Goal: Task Accomplishment & Management: Complete application form

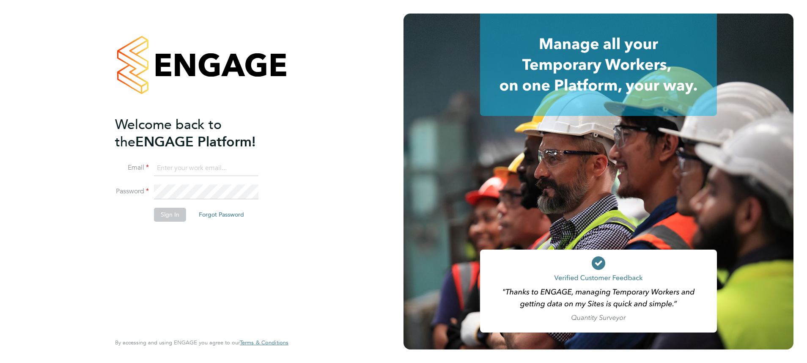
click at [226, 162] on input at bounding box center [206, 168] width 104 height 15
type input "meg.castleton@hays.com"
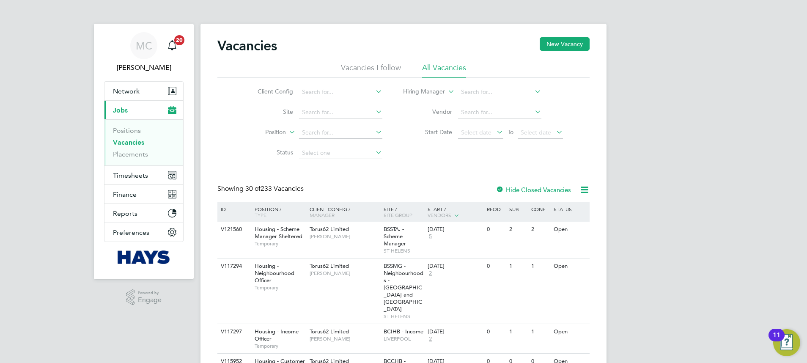
click at [127, 175] on span "Timesheets" at bounding box center [130, 175] width 35 height 8
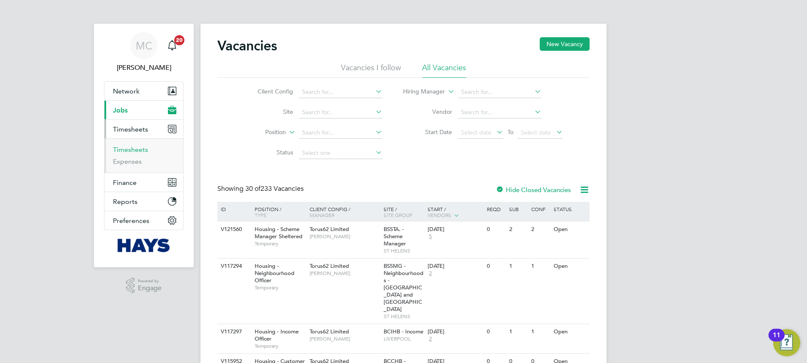
click at [139, 153] on link "Timesheets" at bounding box center [130, 149] width 35 height 8
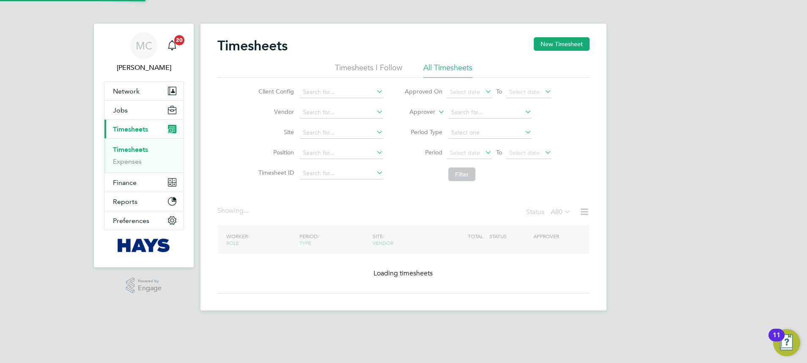
click at [427, 113] on label "Approver" at bounding box center [416, 112] width 38 height 8
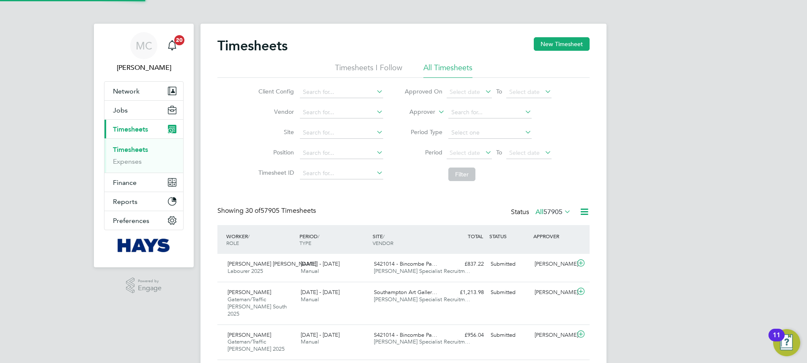
click at [423, 110] on label "Approver" at bounding box center [416, 112] width 38 height 8
click at [410, 123] on li "Worker" at bounding box center [414, 121] width 42 height 11
click at [486, 109] on input at bounding box center [489, 113] width 83 height 12
click at [491, 123] on li "[PERSON_NAME] anus" at bounding box center [489, 123] width 84 height 11
type input "[PERSON_NAME]"
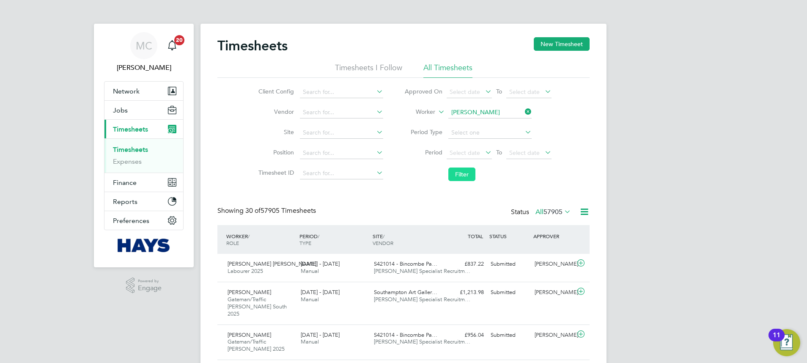
click at [469, 174] on button "Filter" at bounding box center [461, 174] width 27 height 14
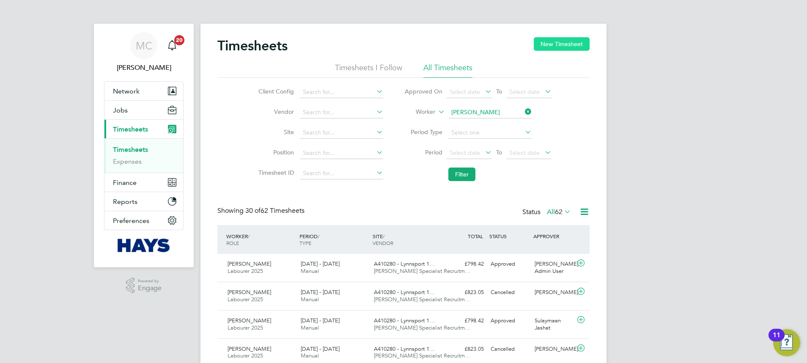
click at [561, 46] on button "New Timesheet" at bounding box center [561, 44] width 56 height 14
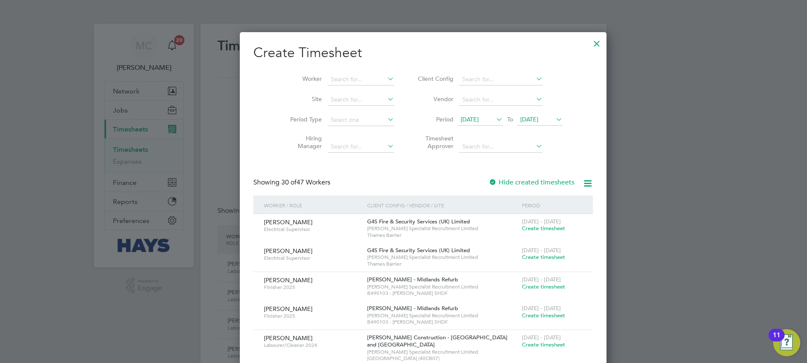
click at [517, 114] on span "[DATE]" at bounding box center [539, 119] width 45 height 11
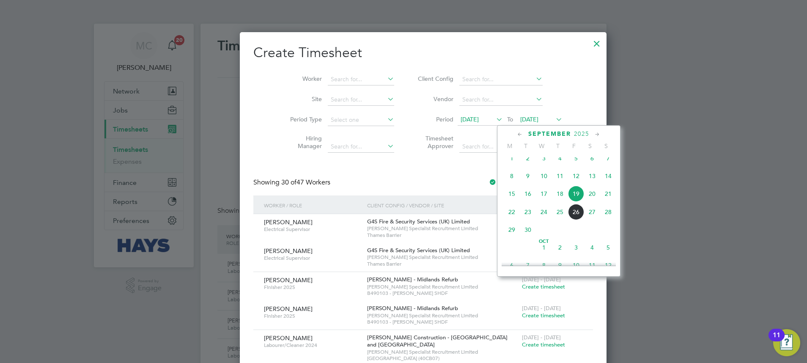
click at [573, 220] on span "26" at bounding box center [576, 212] width 16 height 16
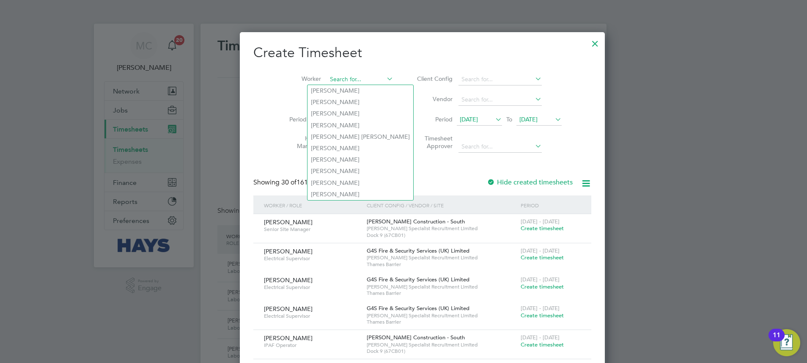
click at [355, 84] on input at bounding box center [360, 80] width 66 height 12
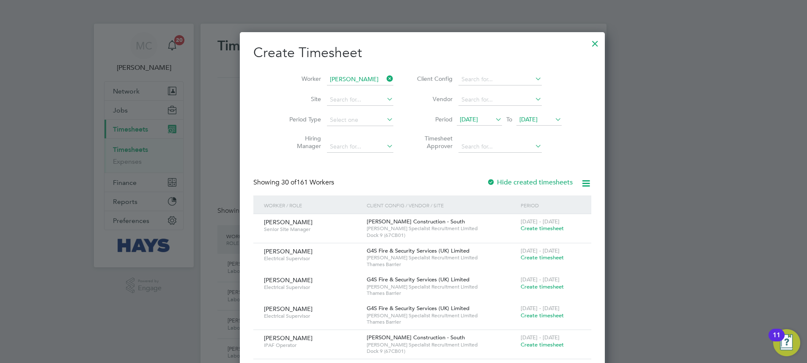
click at [355, 92] on li "[PERSON_NAME] anus" at bounding box center [348, 90] width 83 height 11
type input "[PERSON_NAME]"
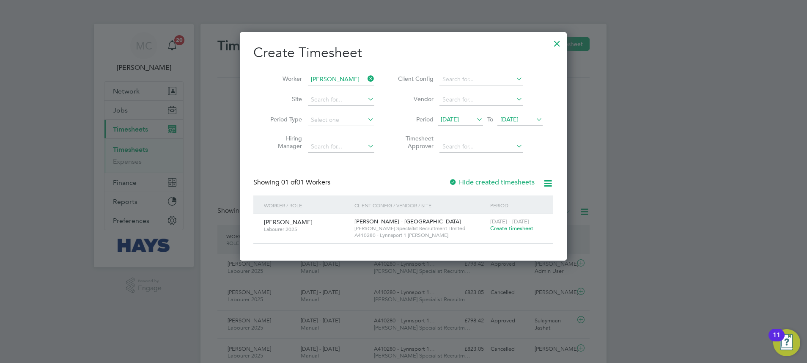
click at [512, 230] on span "Create timesheet" at bounding box center [511, 227] width 43 height 7
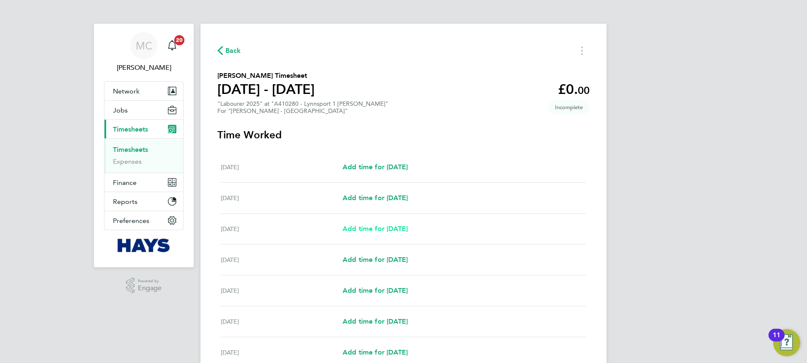
click at [380, 230] on span "Add time for [DATE]" at bounding box center [374, 228] width 65 height 8
select select "30"
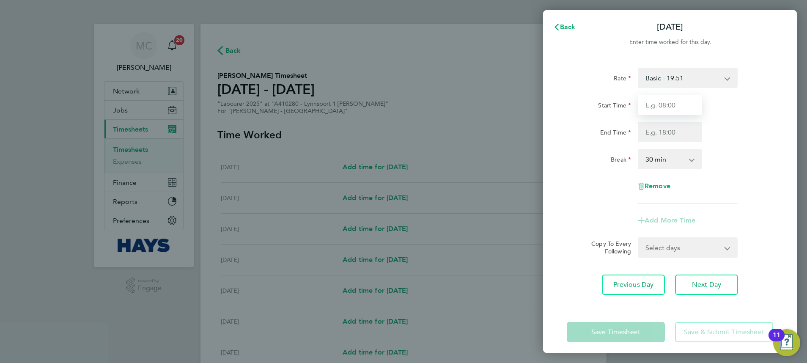
click at [660, 96] on input "Start Time" at bounding box center [669, 105] width 64 height 20
type input "07:30"
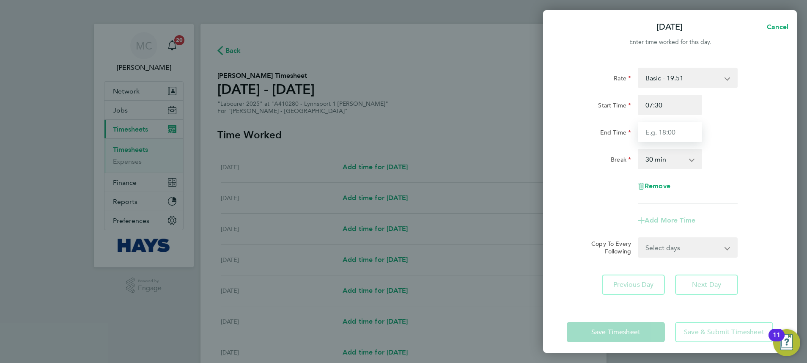
click at [677, 140] on input "End Time" at bounding box center [669, 132] width 64 height 20
type input "16:30"
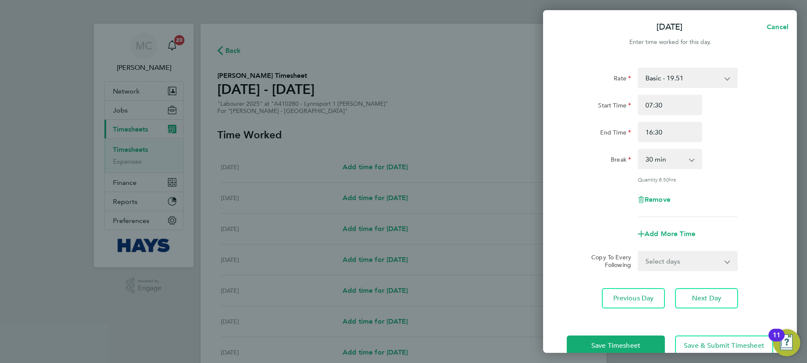
click at [760, 143] on div "Rate Basic - 19.51 Weekday OT 39h+ - 28.12 Sat first 4h - 28.12 Sat after 4h - …" at bounding box center [669, 142] width 206 height 149
click at [687, 267] on select "Select days Day [DATE] [DATE] [DATE] [DATE]" at bounding box center [682, 261] width 89 height 19
select select "TUE"
click at [638, 252] on select "Select days Day [DATE] [DATE] [DATE] [DATE]" at bounding box center [682, 261] width 89 height 19
select select "[DATE]"
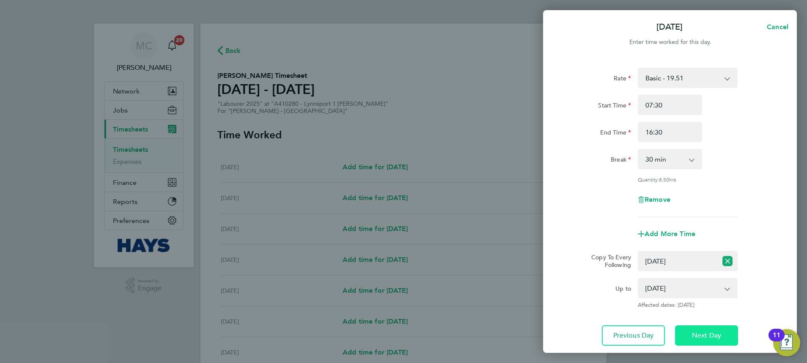
click at [705, 339] on button "Next Day" at bounding box center [706, 335] width 63 height 20
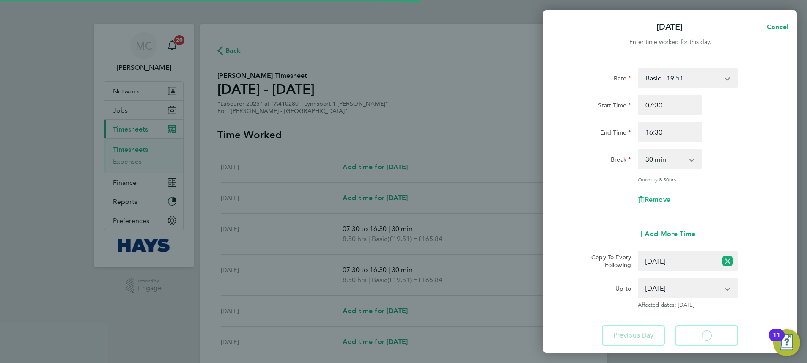
select select "30"
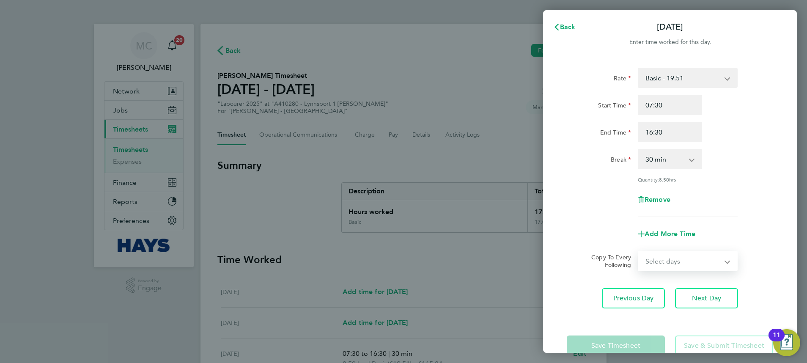
click at [691, 262] on select "Select days Day [DATE] [DATE] [DATE]" at bounding box center [682, 261] width 89 height 19
select select "WED"
click at [638, 252] on select "Select days Day [DATE] [DATE] [DATE]" at bounding box center [682, 261] width 89 height 19
select select "[DATE]"
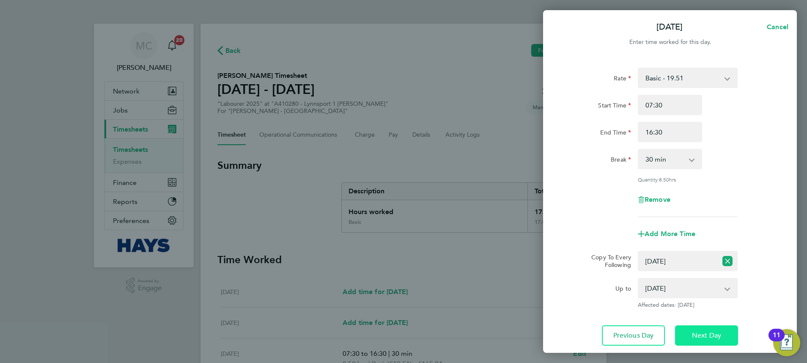
click at [712, 334] on span "Next Day" at bounding box center [706, 335] width 29 height 8
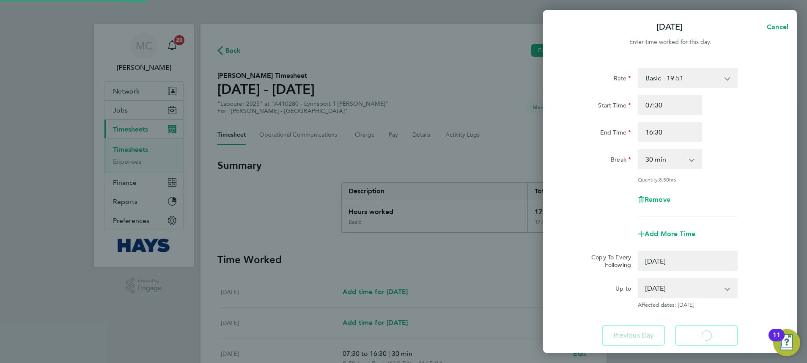
select select "0: null"
select select "30"
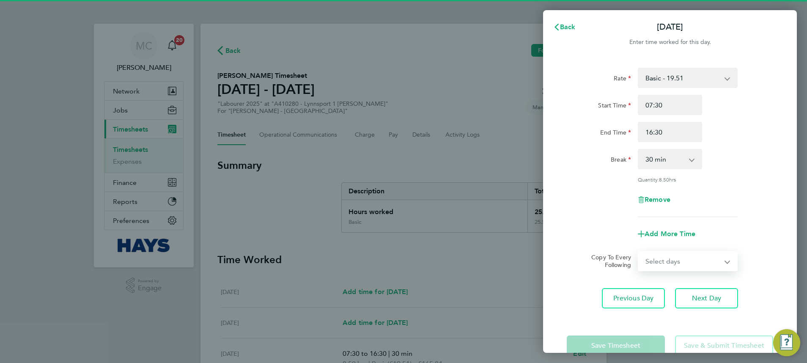
click at [683, 260] on select "Select days Day [DATE] [DATE]" at bounding box center [682, 261] width 89 height 19
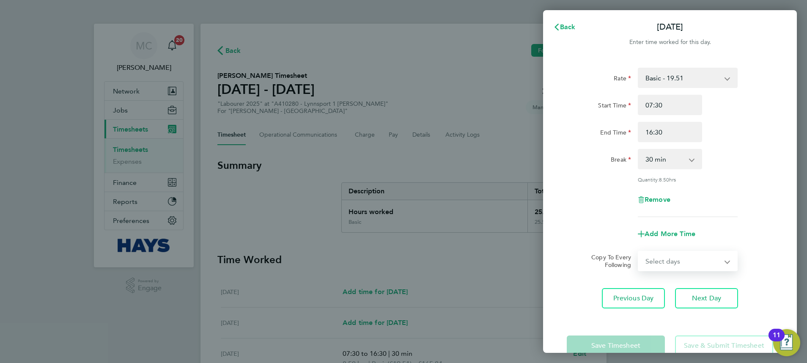
select select "THU"
click at [638, 252] on select "Select days Day [DATE] [DATE]" at bounding box center [682, 261] width 89 height 19
select select "[DATE]"
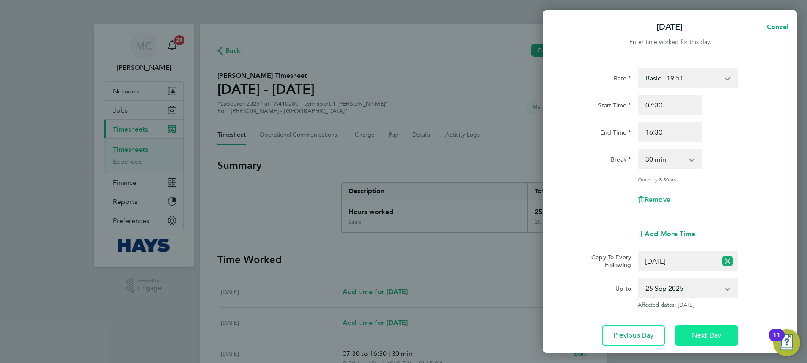
click at [695, 335] on span "Next Day" at bounding box center [706, 335] width 29 height 8
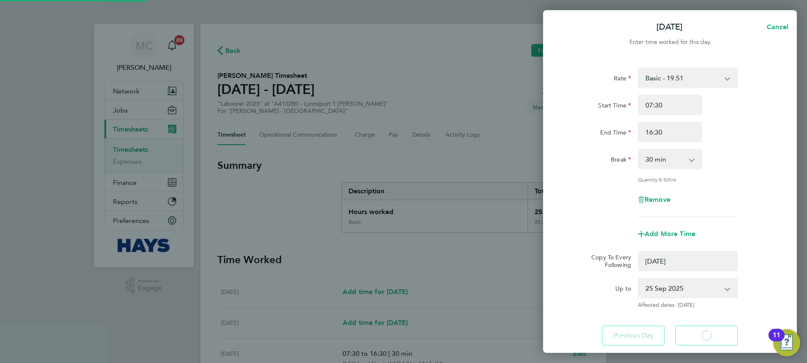
select select "0: null"
select select "30"
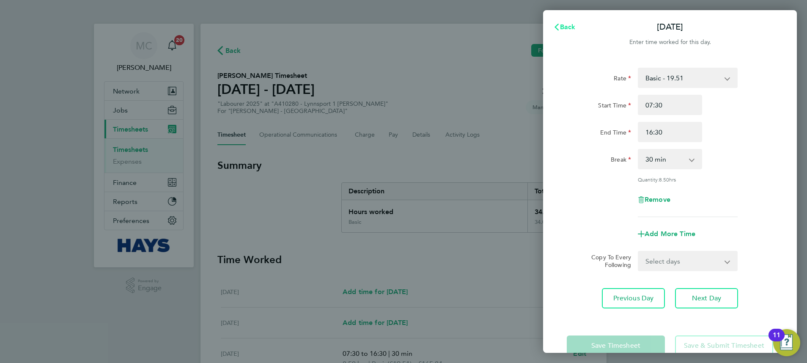
click at [568, 26] on span "Back" at bounding box center [568, 27] width 16 height 8
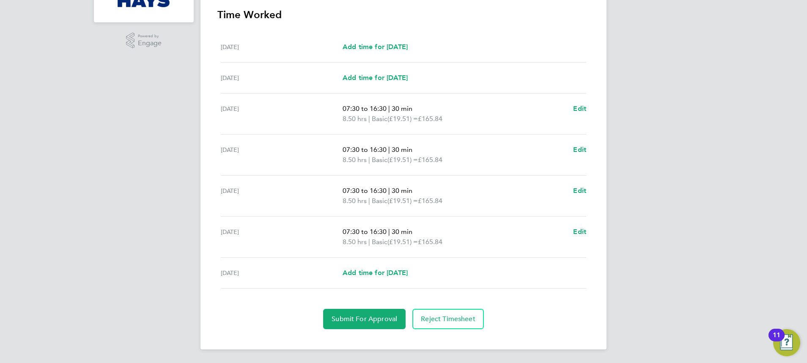
click at [395, 280] on div "[DATE] Add time for [DATE] Add time for [DATE]" at bounding box center [403, 272] width 365 height 31
click at [396, 276] on span "Add time for [DATE]" at bounding box center [374, 272] width 65 height 8
select select "30"
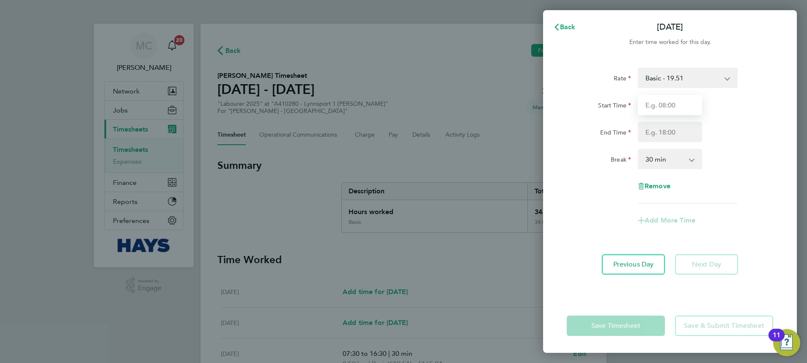
click at [659, 113] on input "Start Time" at bounding box center [669, 105] width 64 height 20
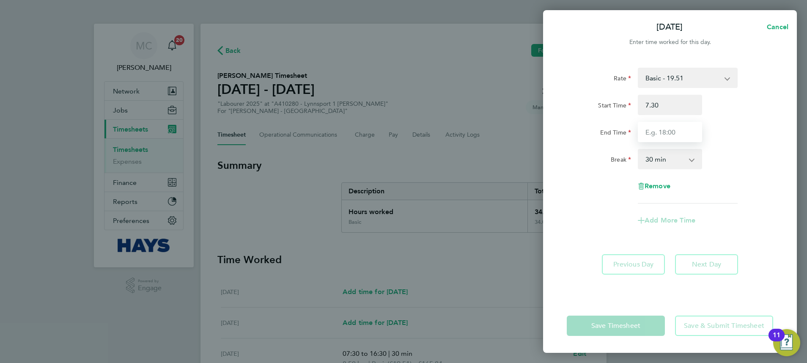
type input "07:30"
click at [663, 124] on input "End Time" at bounding box center [669, 132] width 64 height 20
type input "13:00"
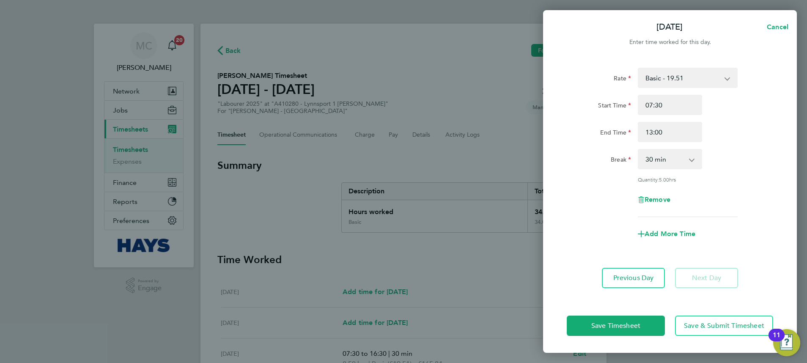
click at [601, 222] on app-timesheet-line-form-group "Rate Basic - 19.51 Weekday OT 39h+ - 28.12 Sat first 4h - 28.12 Sat after 4h - …" at bounding box center [669, 156] width 206 height 176
click at [598, 329] on span "Save Timesheet" at bounding box center [615, 325] width 49 height 8
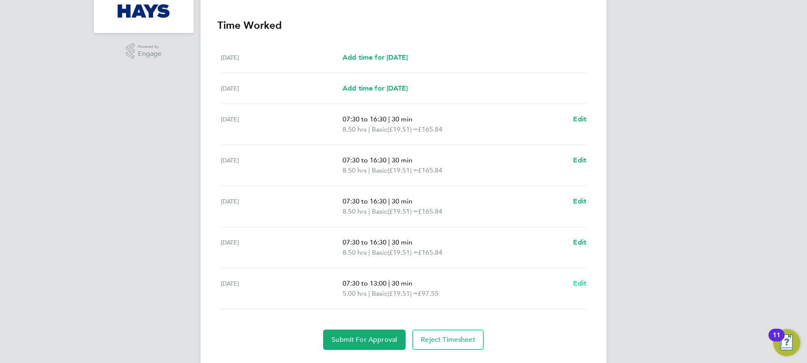
click at [584, 283] on span "Edit" at bounding box center [579, 283] width 13 height 8
select select "30"
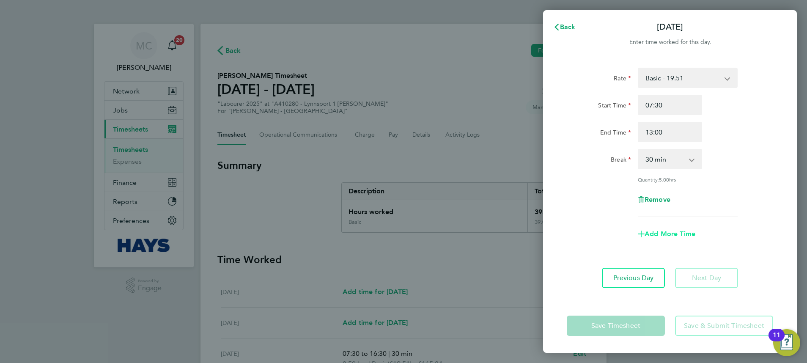
click at [654, 233] on span "Add More Time" at bounding box center [669, 234] width 51 height 8
select select "null"
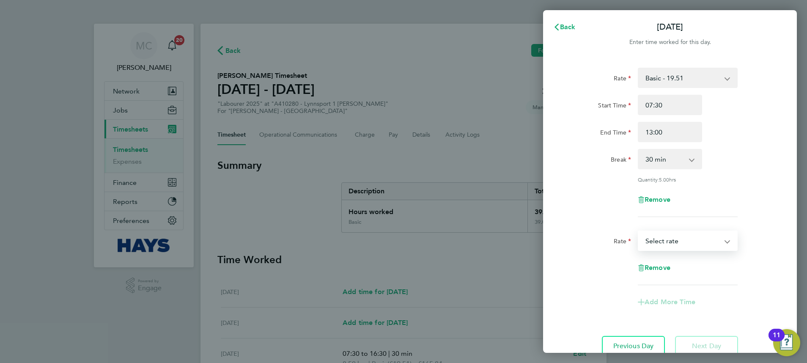
click at [658, 232] on select "Basic - 19.51 Weekday OT 39h+ - 28.12 Sat first 4h - 28.12 Sat after 4h - 36.73…" at bounding box center [682, 240] width 88 height 19
select select "30"
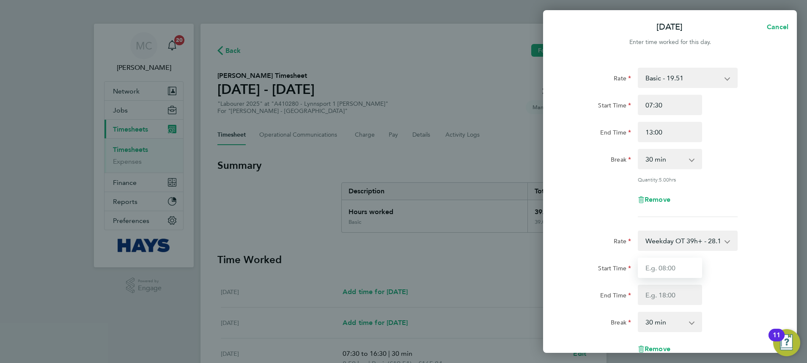
click at [673, 271] on input "Start Time" at bounding box center [669, 267] width 64 height 20
type input "13:00"
click at [678, 302] on input "End Time" at bounding box center [669, 294] width 64 height 20
type input "16:00"
click at [757, 297] on div "End Time 16:00" at bounding box center [669, 294] width 213 height 20
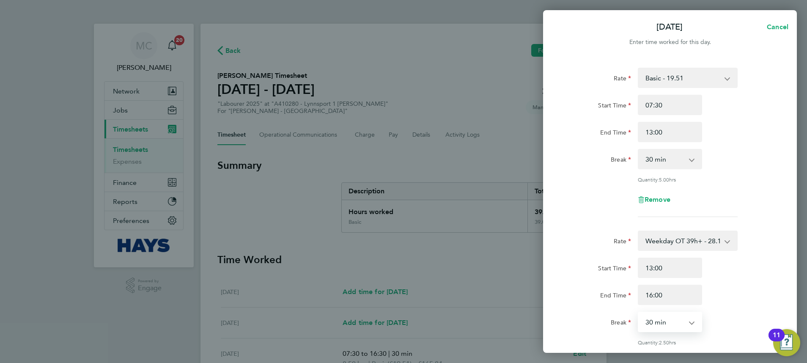
click at [688, 323] on select "0 min 15 min 30 min 45 min 60 min 75 min 90 min" at bounding box center [664, 321] width 52 height 19
select select "0"
click at [638, 312] on select "0 min 15 min 30 min 45 min 60 min 75 min 90 min" at bounding box center [664, 321] width 52 height 19
click at [757, 290] on div "End Time 16:00" at bounding box center [669, 294] width 213 height 20
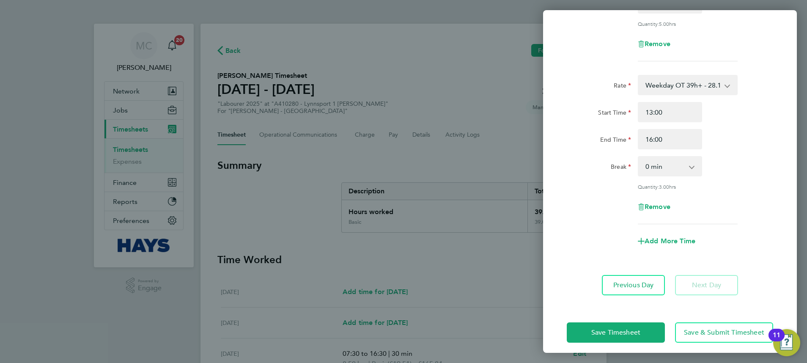
scroll to position [161, 0]
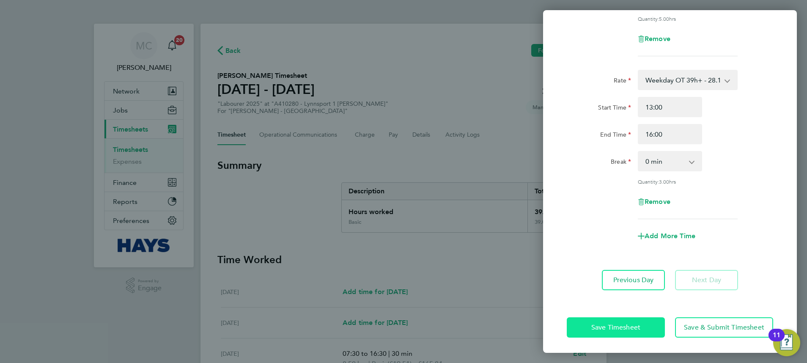
click at [632, 323] on span "Save Timesheet" at bounding box center [615, 327] width 49 height 8
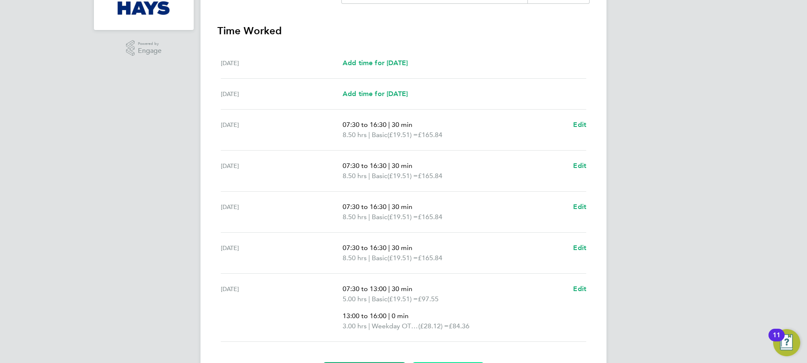
scroll to position [247, 0]
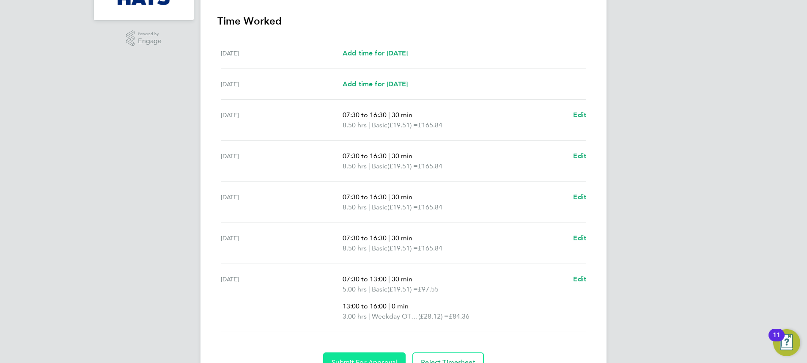
click at [383, 357] on button "Submit For Approval" at bounding box center [364, 362] width 82 height 20
